Goal: Check status: Check status

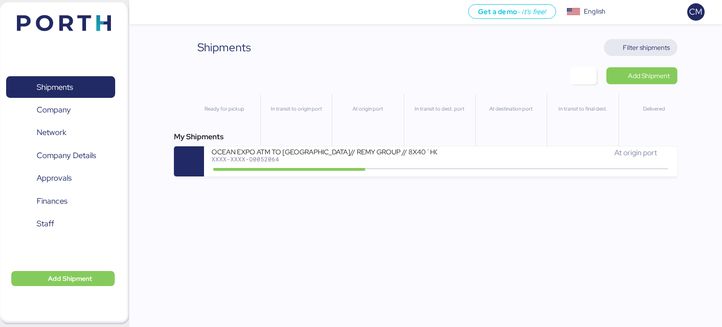
click at [616, 45] on span "Filter shipments" at bounding box center [640, 47] width 59 height 13
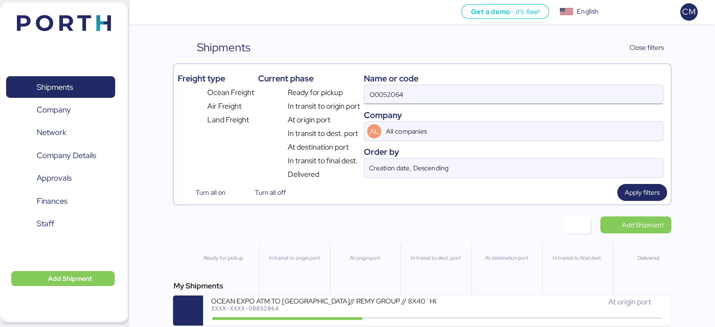
click at [412, 88] on input "O0052064" at bounding box center [513, 94] width 298 height 19
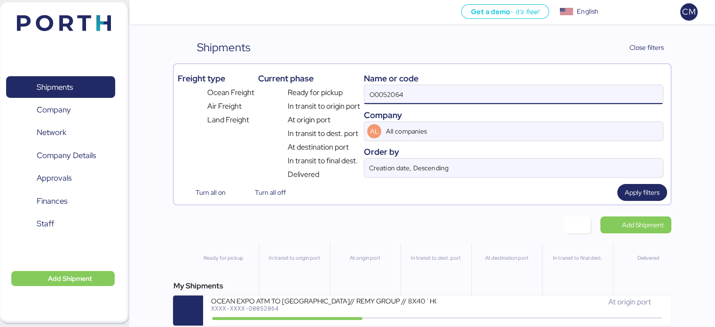
click at [412, 88] on input "O0052064" at bounding box center [513, 94] width 298 height 19
paste input "O0051133"
type input "O0051133"
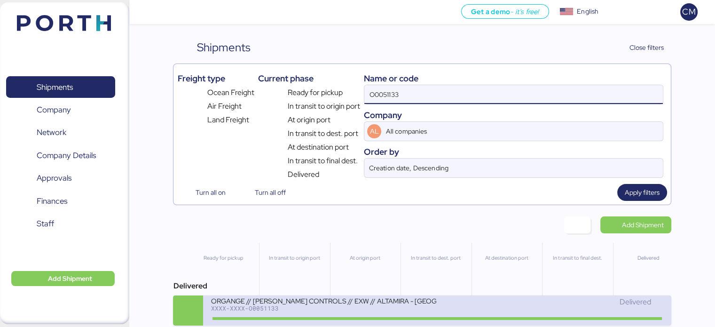
click at [336, 309] on div "XXXX-XXXX-O0051133" at bounding box center [324, 307] width 226 height 7
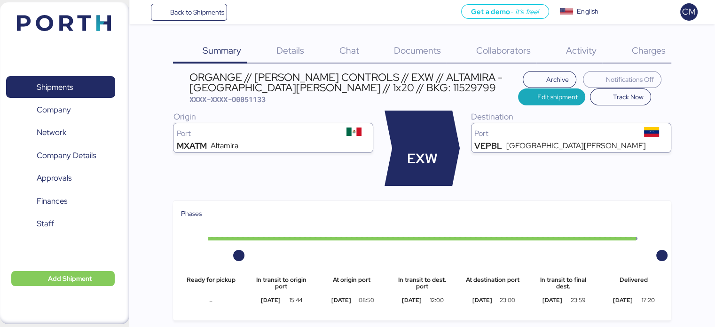
click at [635, 59] on div "Charges 0" at bounding box center [636, 51] width 69 height 24
